Goal: Transaction & Acquisition: Book appointment/travel/reservation

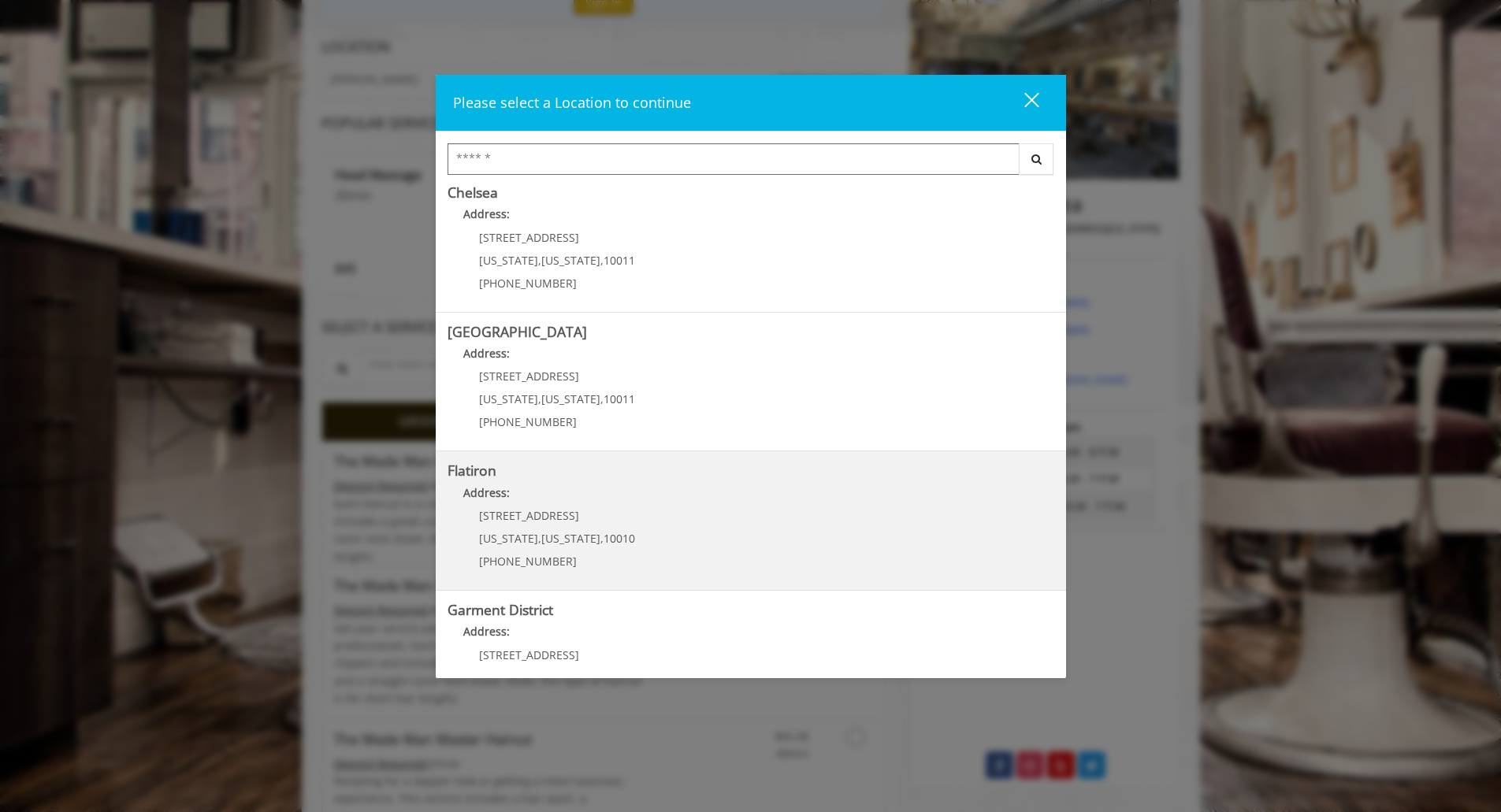
scroll to position [208, 0]
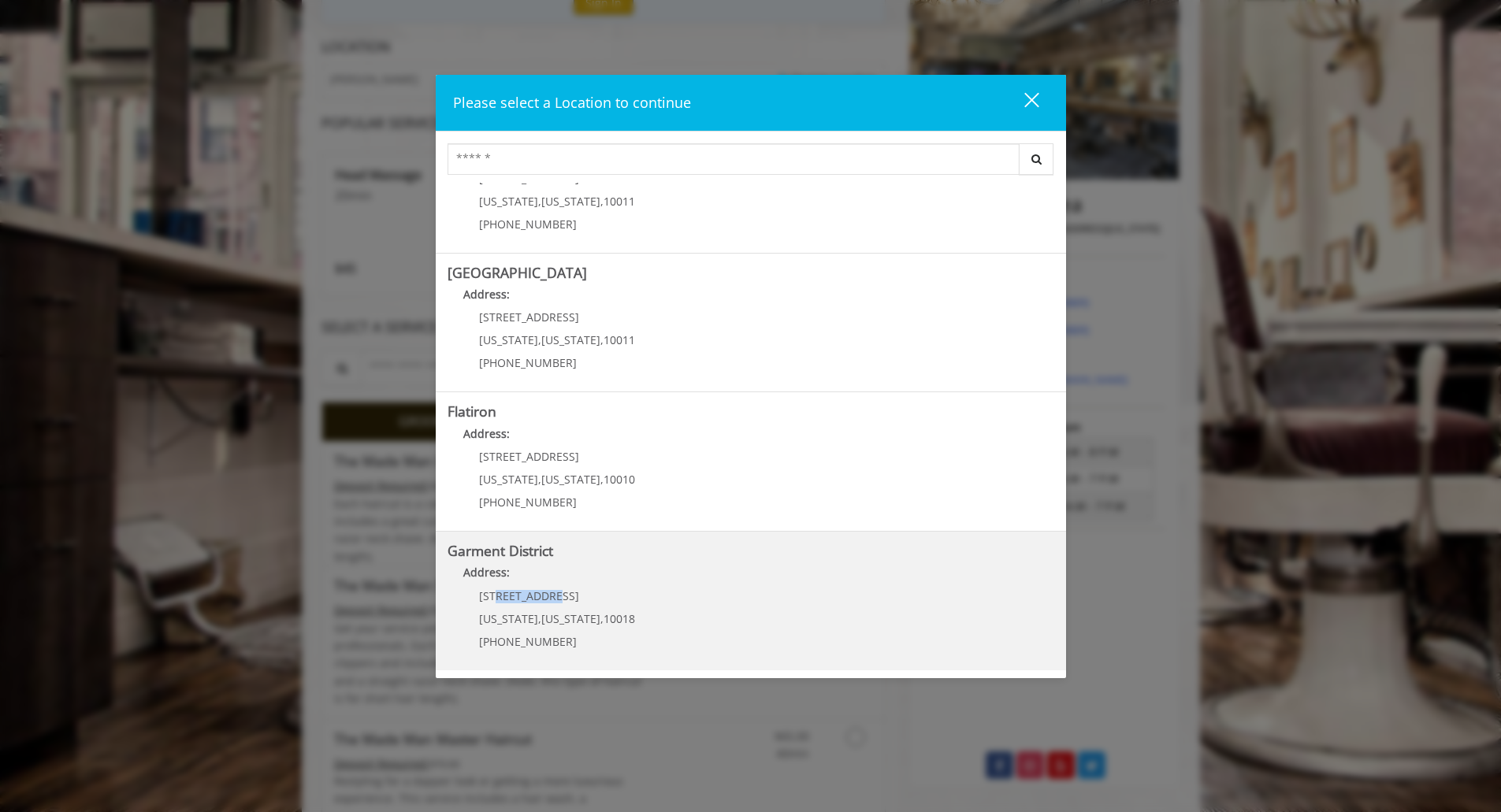
drag, startPoint x: 576, startPoint y: 589, endPoint x: 501, endPoint y: 594, distance: 75.2
click at [501, 520] on p "1400 Broadway" at bounding box center [557, 596] width 156 height 12
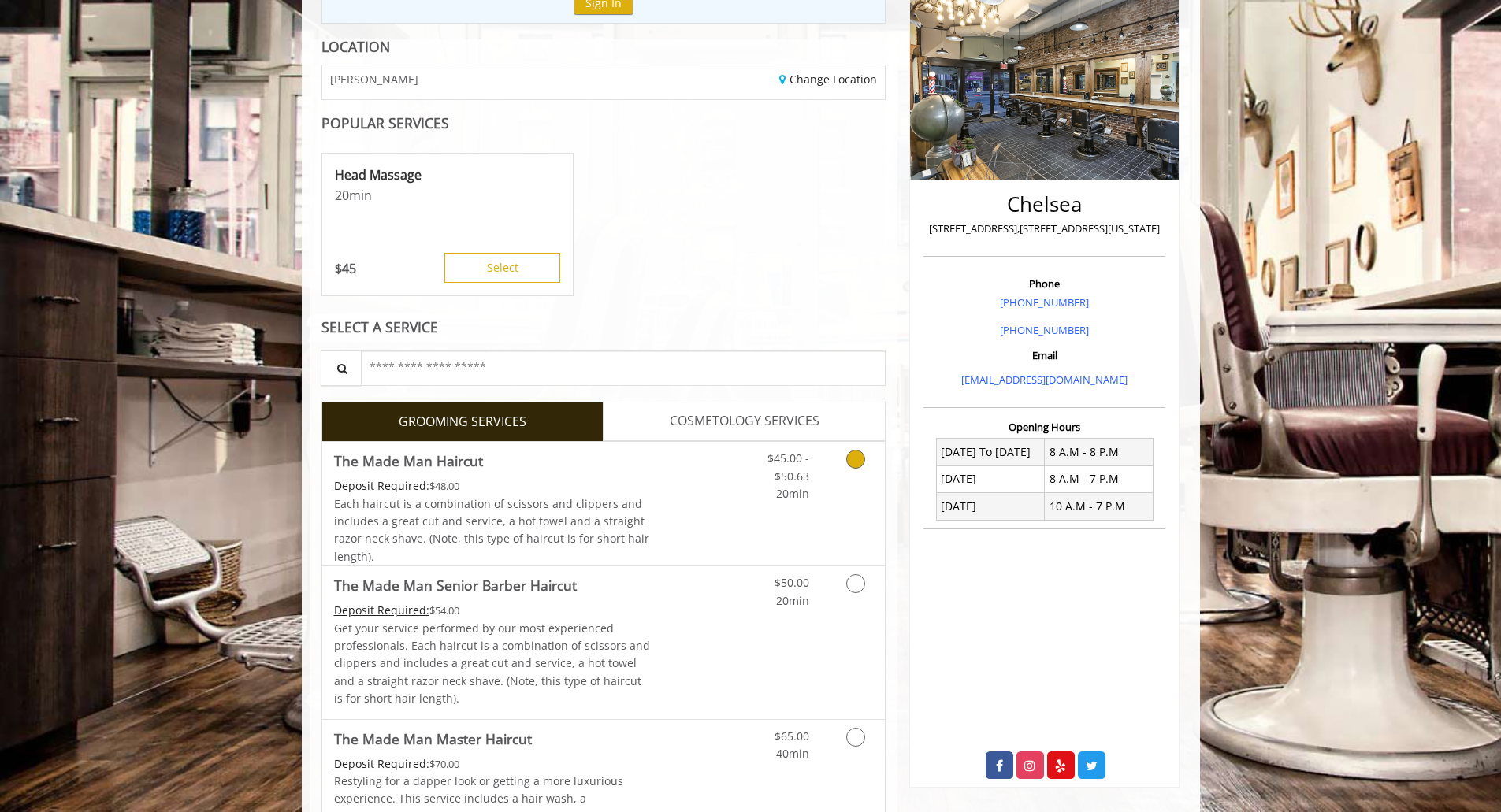
scroll to position [22, 0]
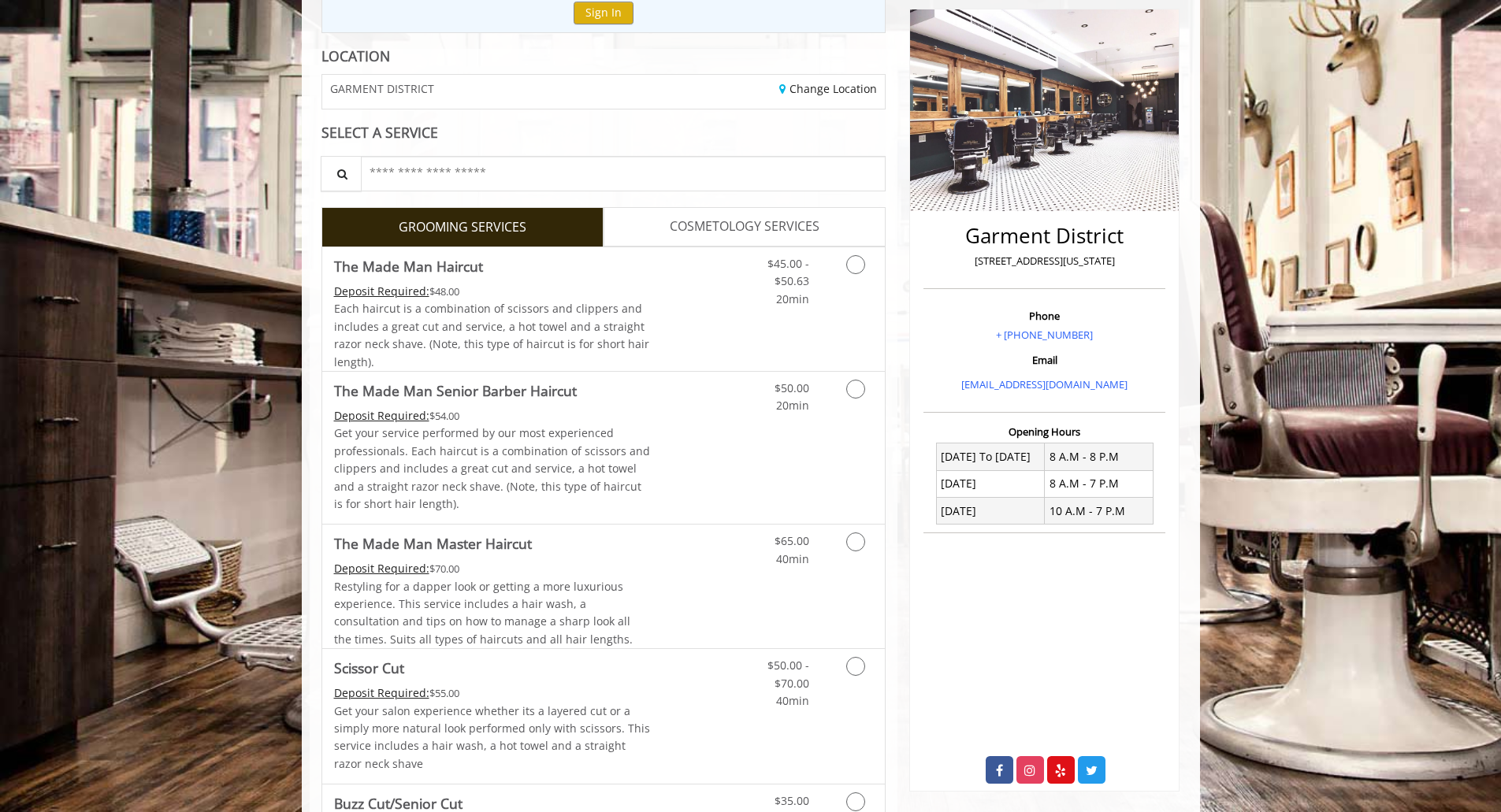
scroll to position [198, 0]
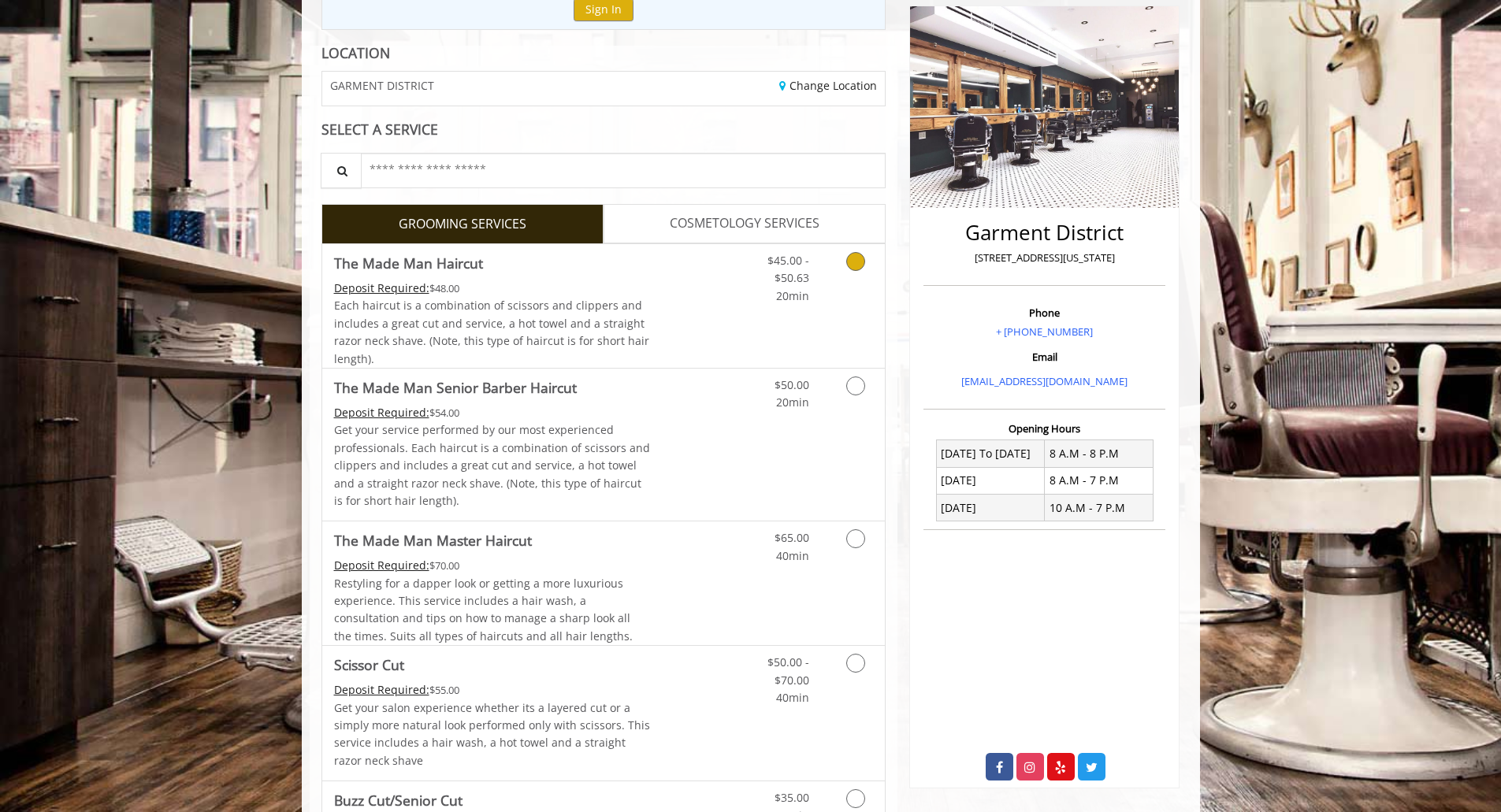
click at [650, 270] on link "Discounted Price" at bounding box center [696, 306] width 94 height 124
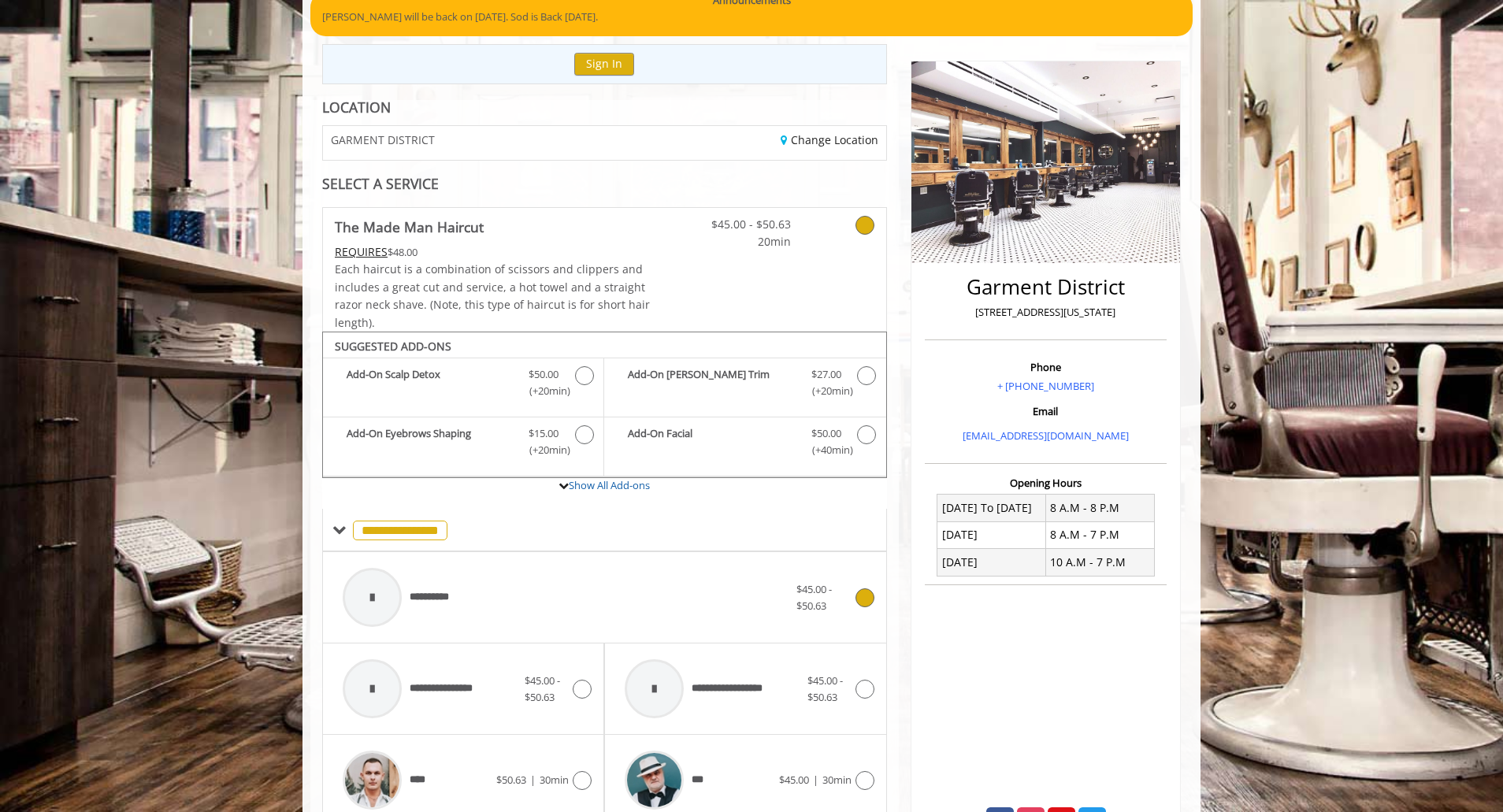
scroll to position [0, 0]
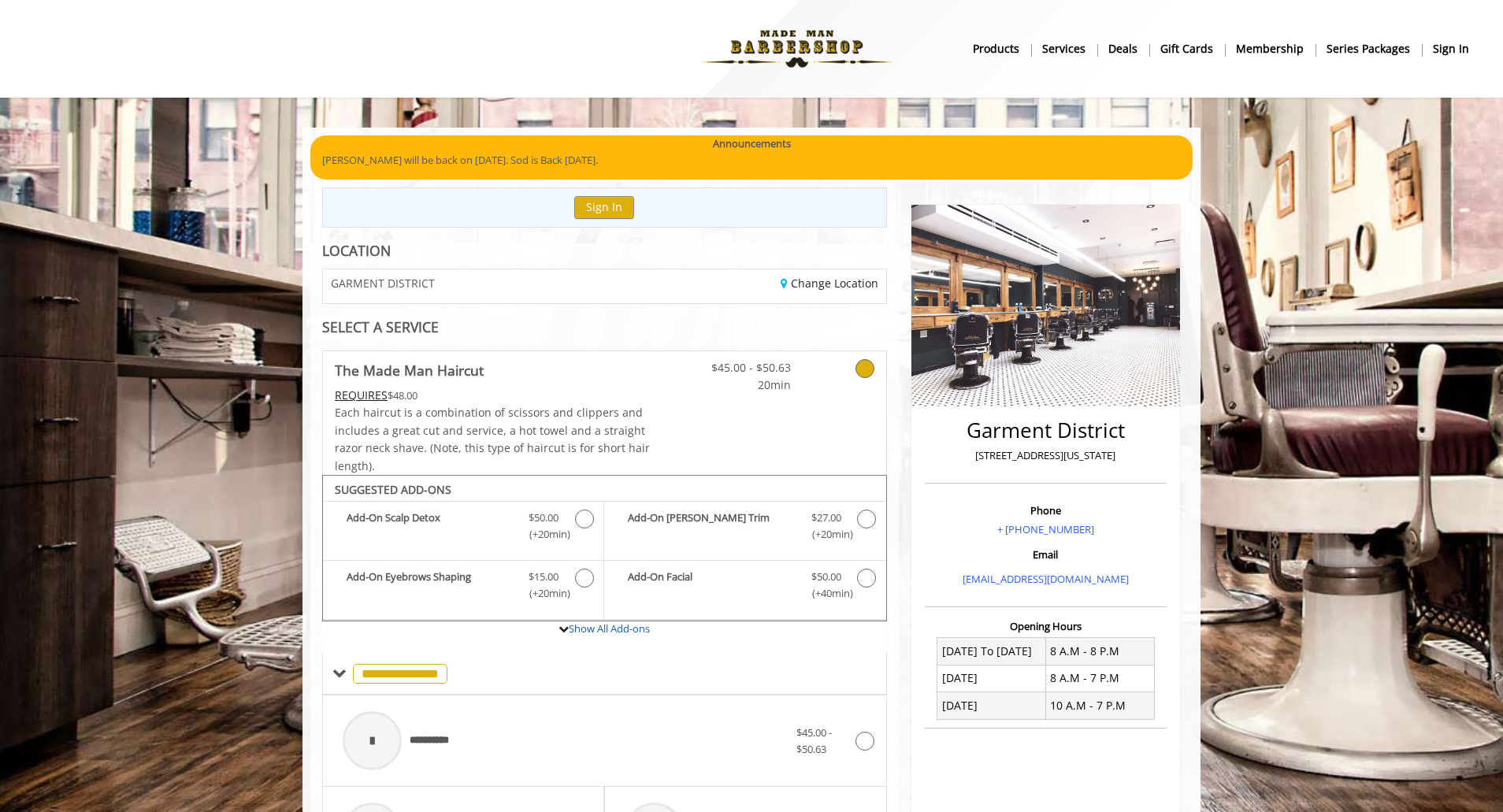
click at [822, 47] on img at bounding box center [797, 49] width 216 height 87
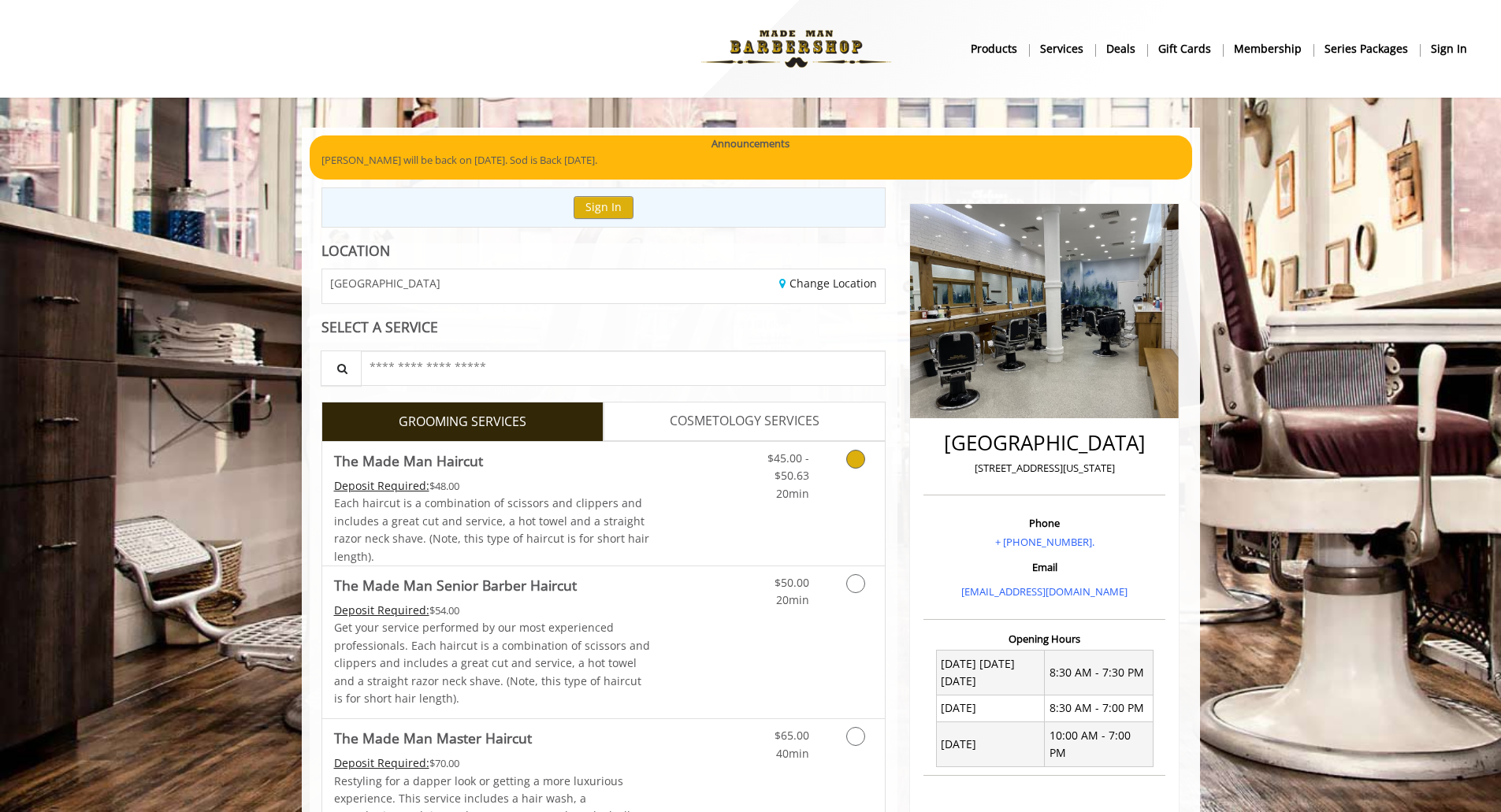
click at [848, 464] on icon "Grooming services" at bounding box center [855, 459] width 19 height 18
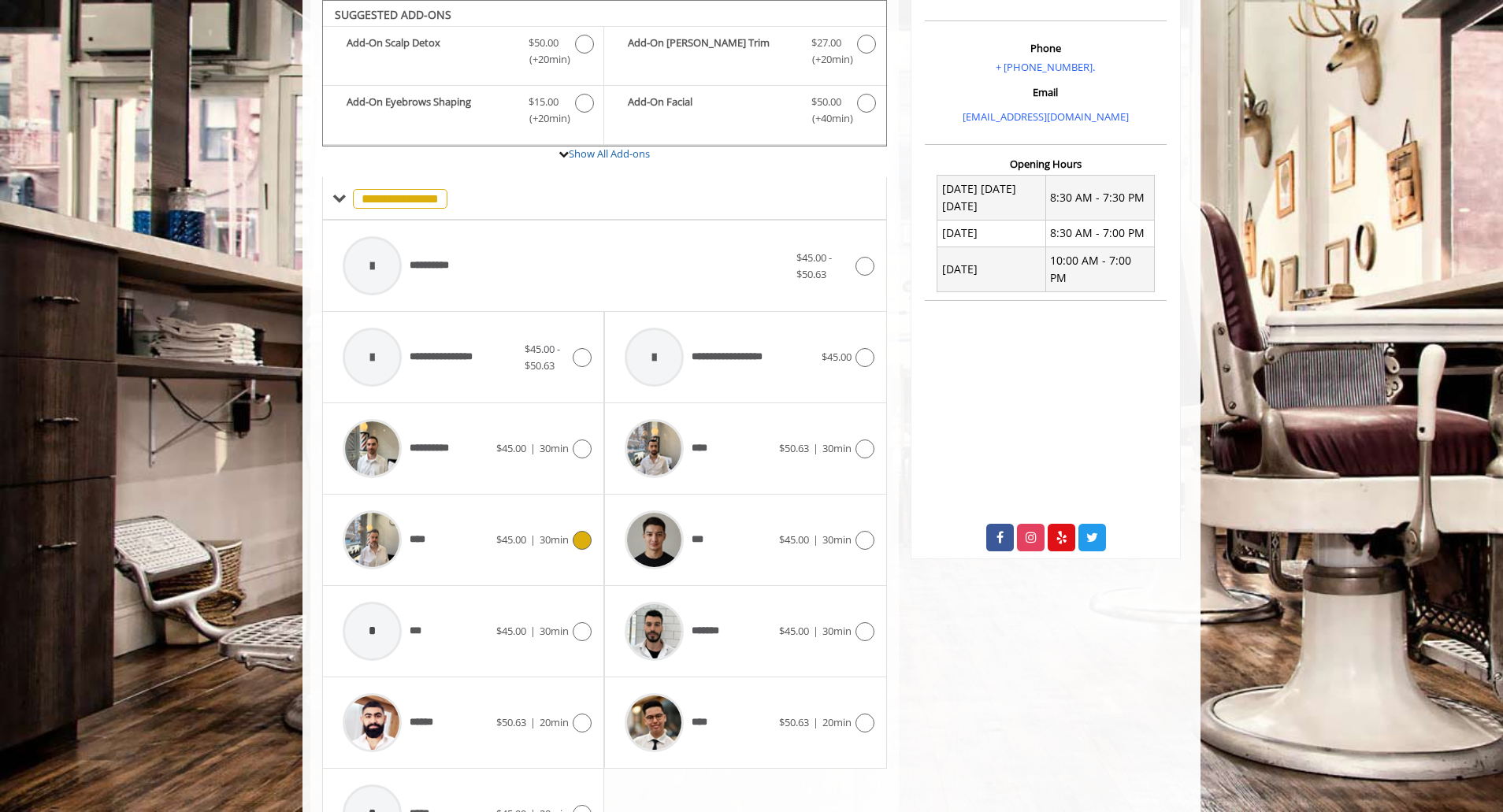
scroll to position [578, 0]
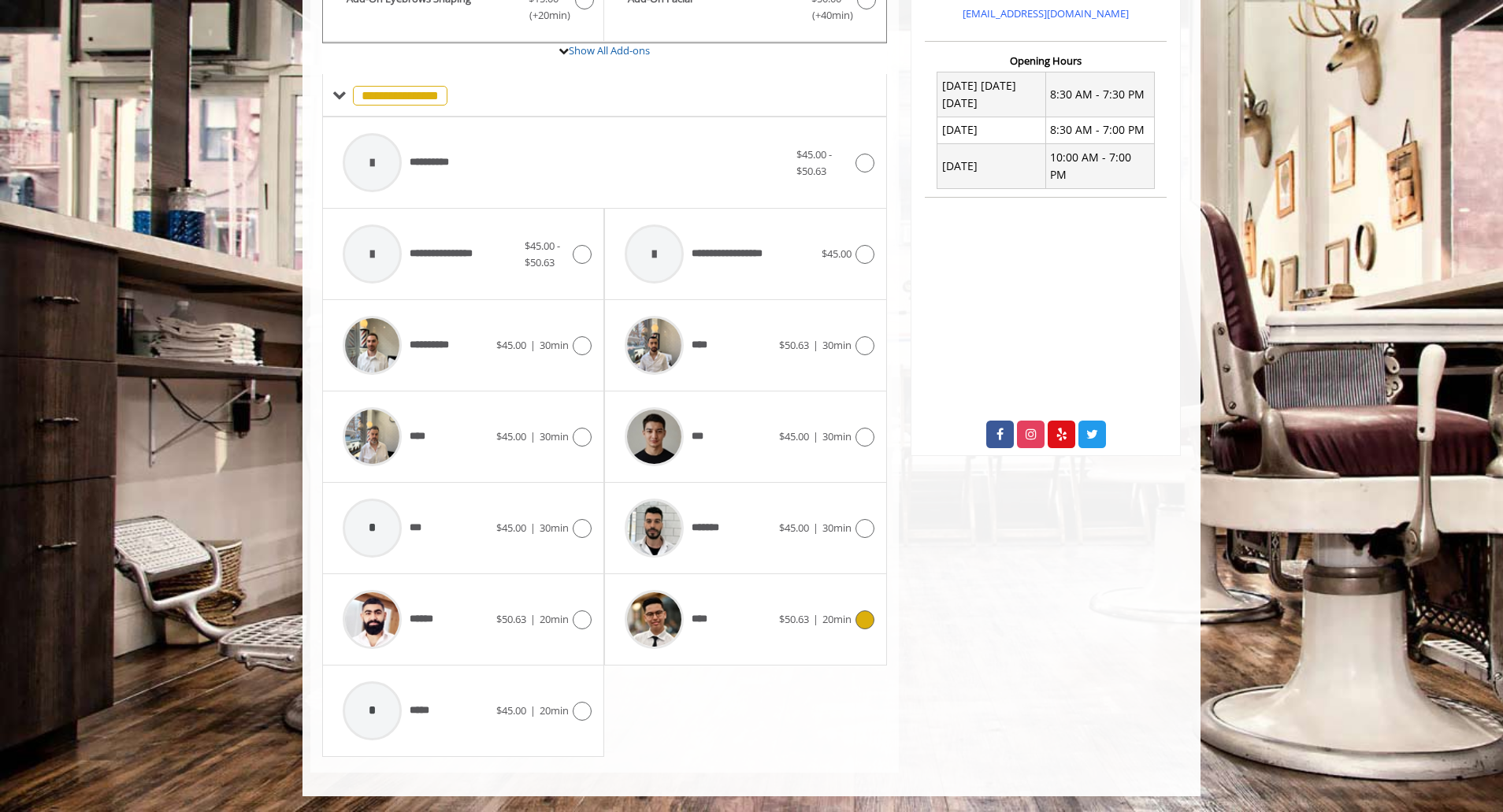
click at [723, 609] on div "****" at bounding box center [697, 619] width 162 height 75
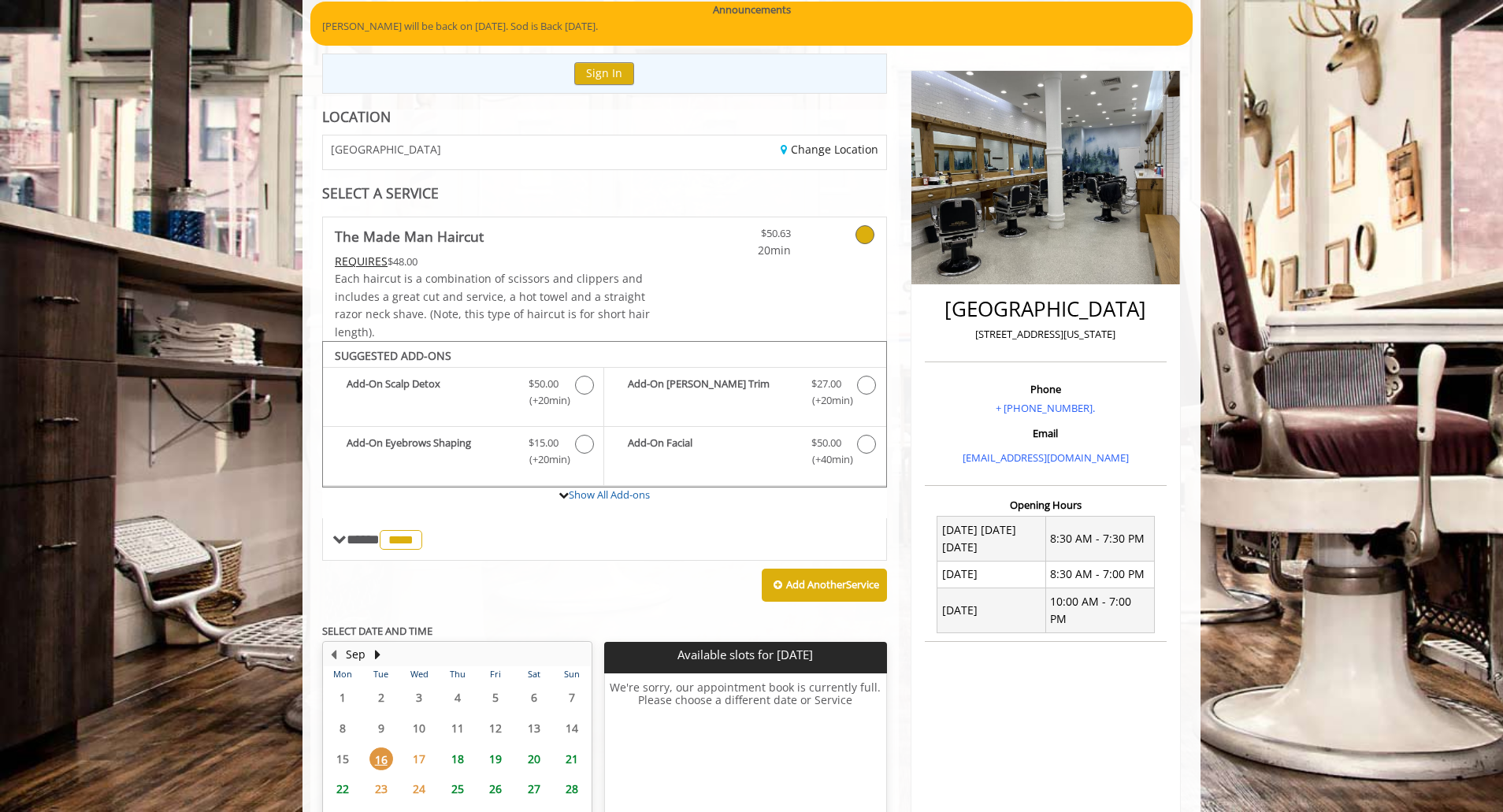
scroll to position [0, 0]
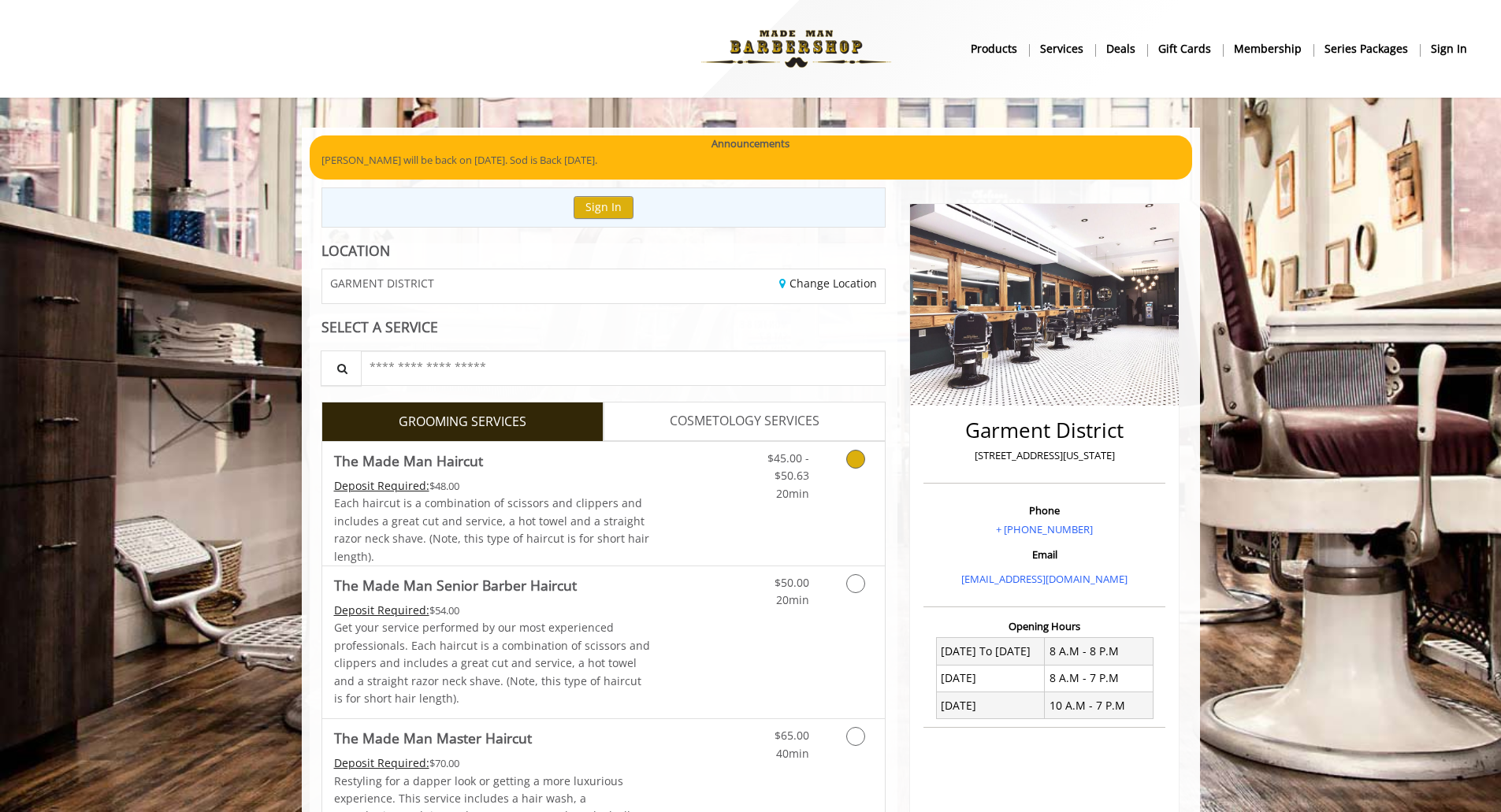
click at [713, 453] on link "Discounted Price" at bounding box center [696, 503] width 94 height 124
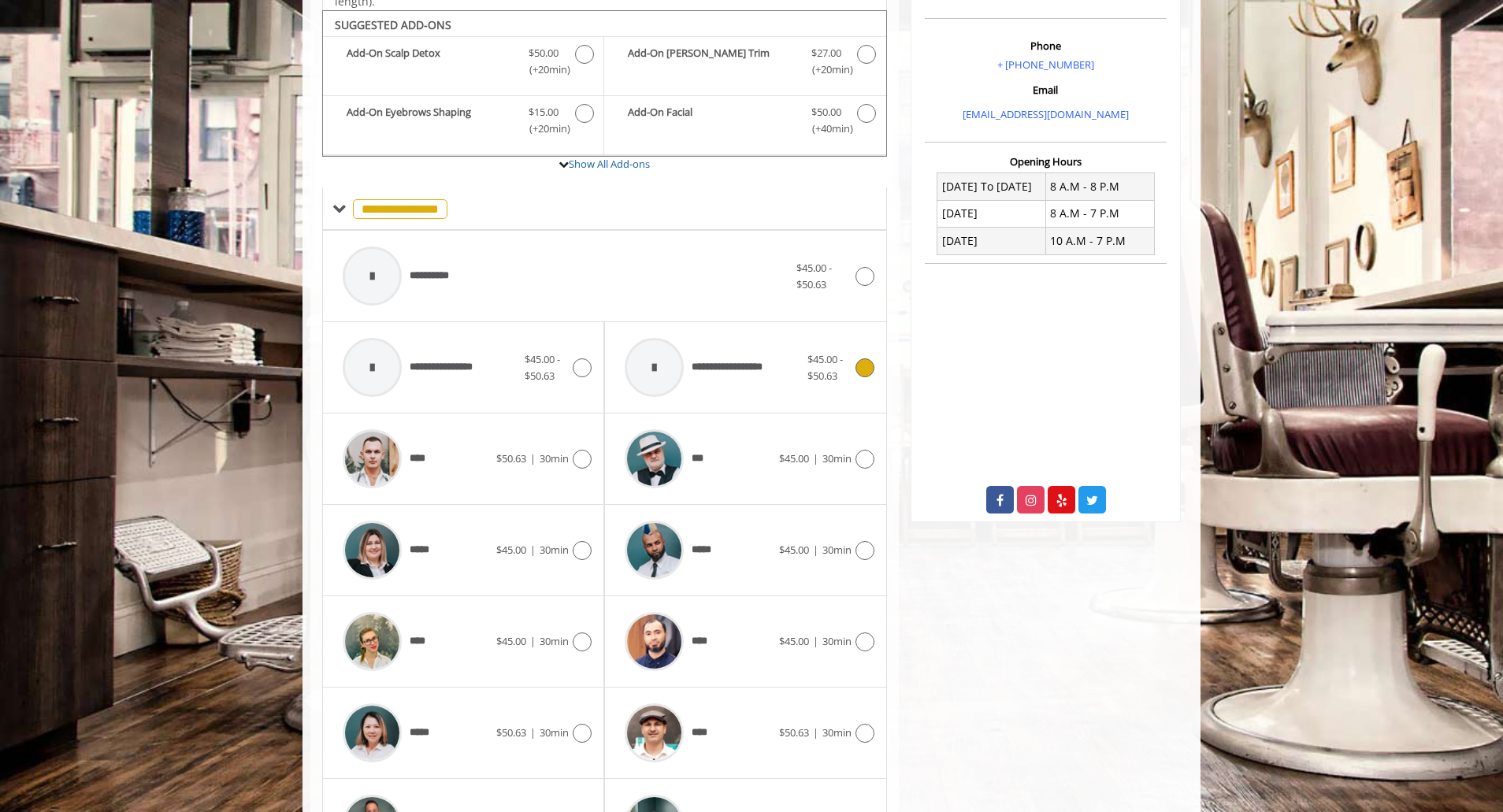
scroll to position [475, 0]
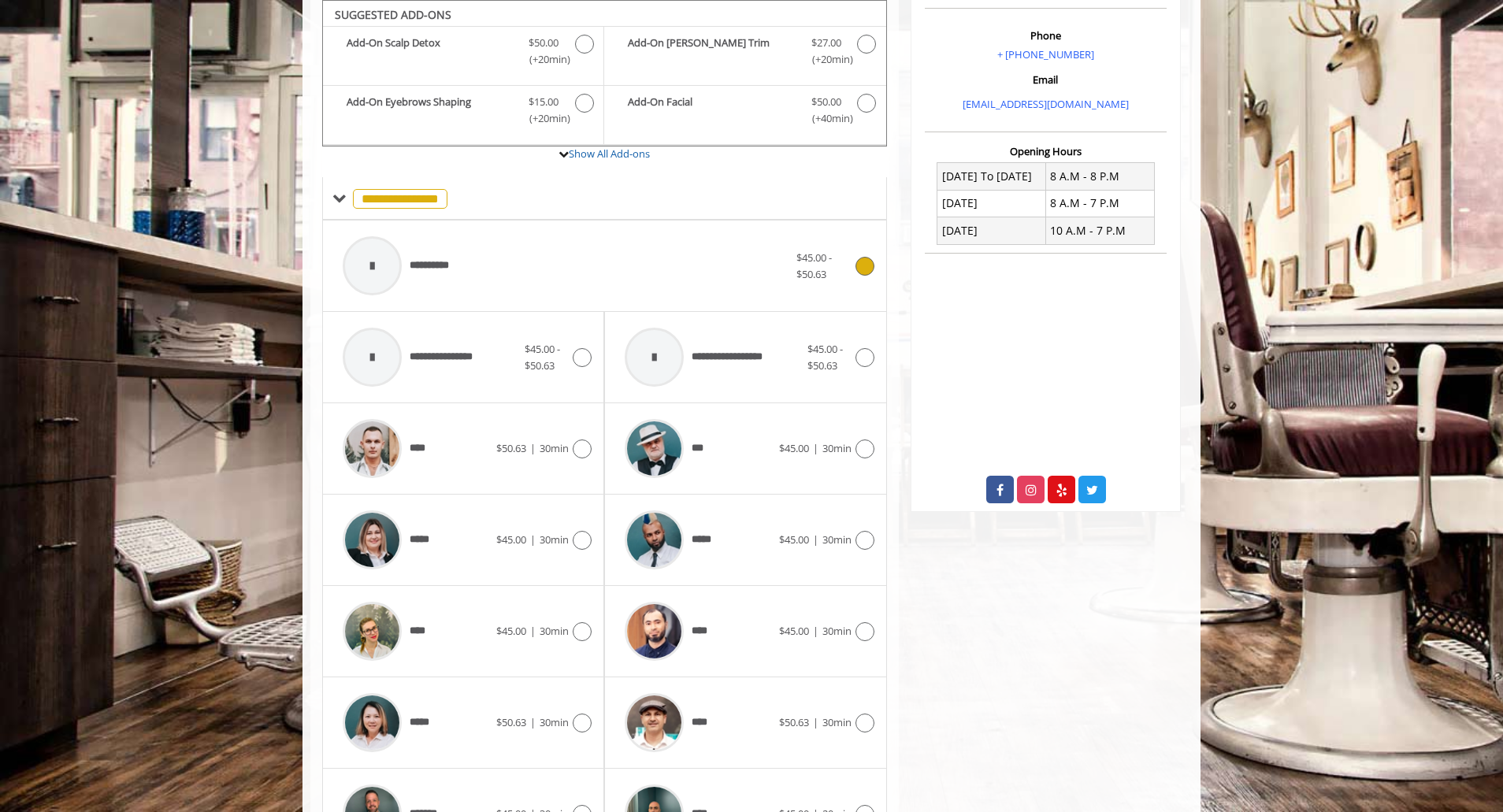
click at [528, 278] on div "**********" at bounding box center [566, 266] width 462 height 75
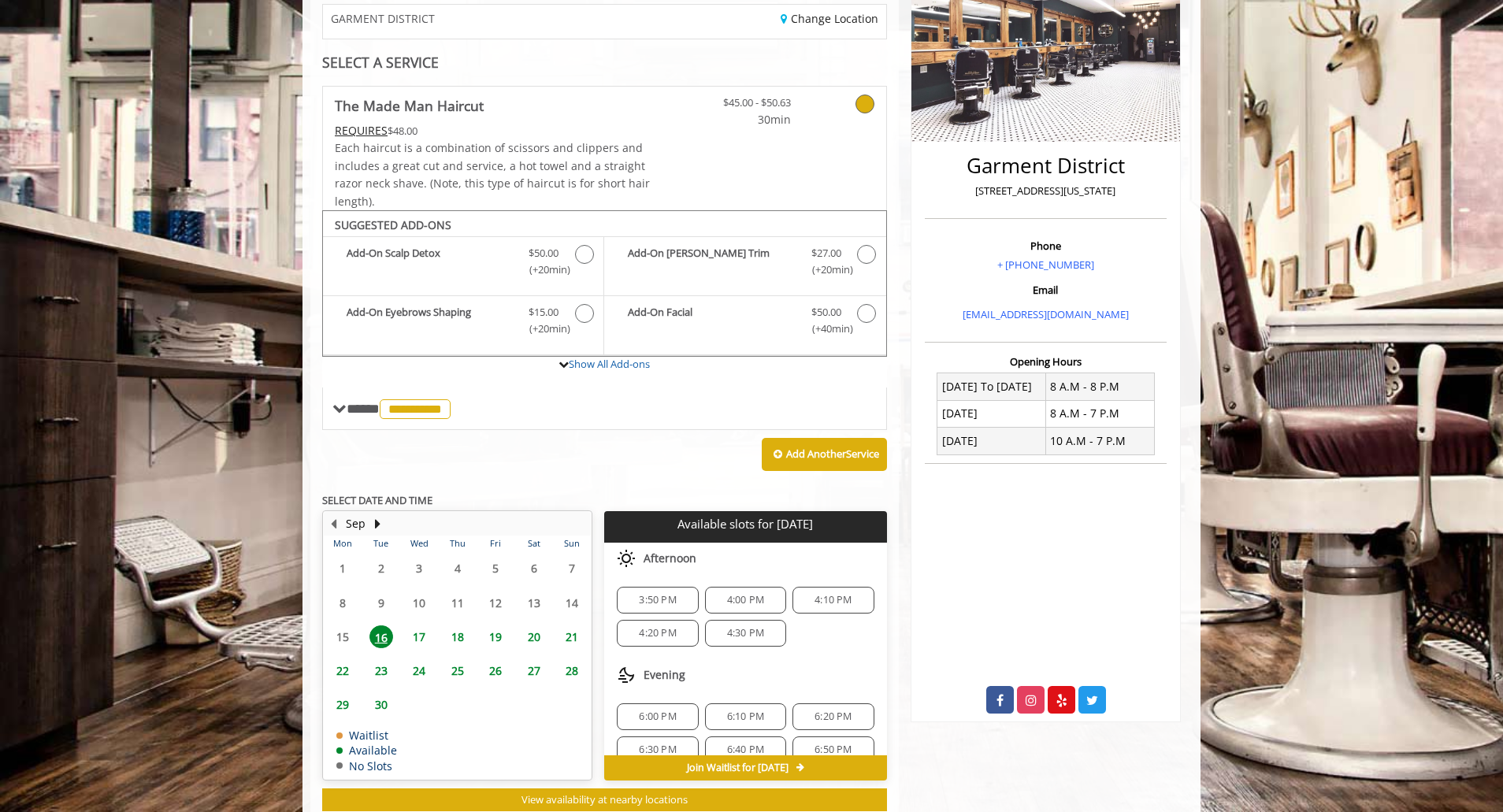
scroll to position [264, 0]
click at [734, 600] on span "4:00 PM" at bounding box center [746, 601] width 37 height 13
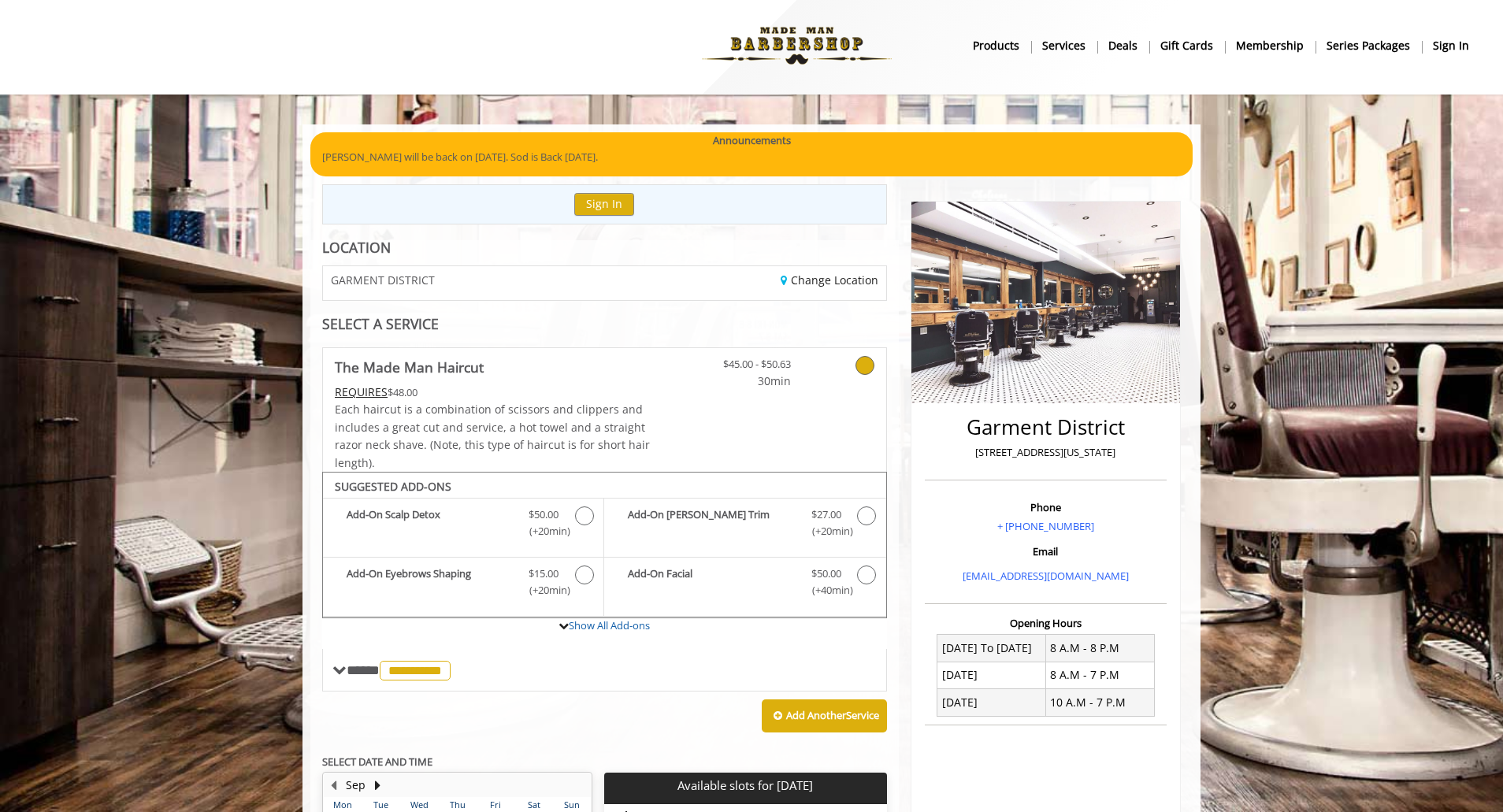
scroll to position [0, 0]
